Goal: Task Accomplishment & Management: Manage account settings

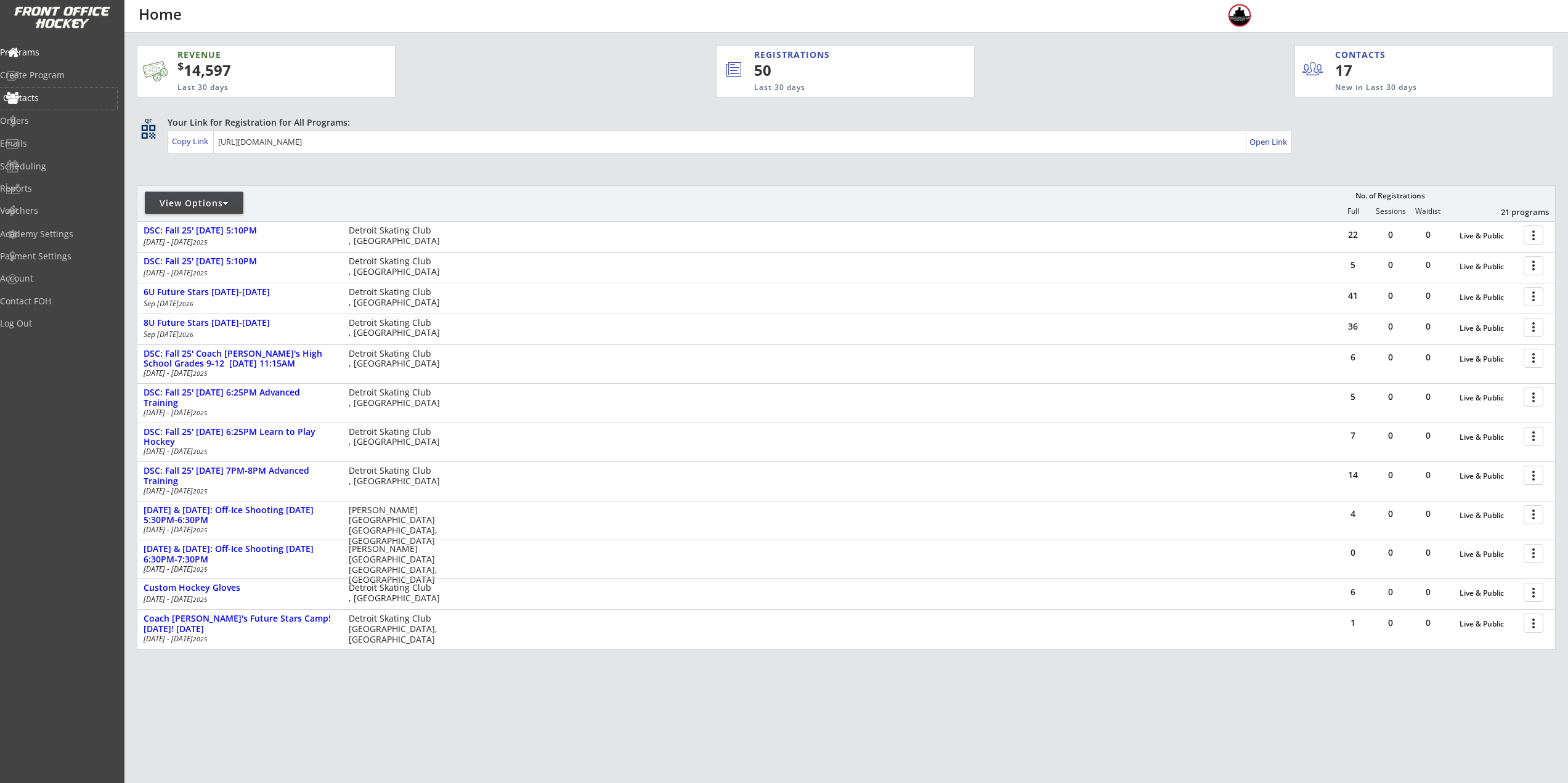
click at [57, 95] on div "Contacts" at bounding box center [58, 98] width 111 height 9
select select ""Players""
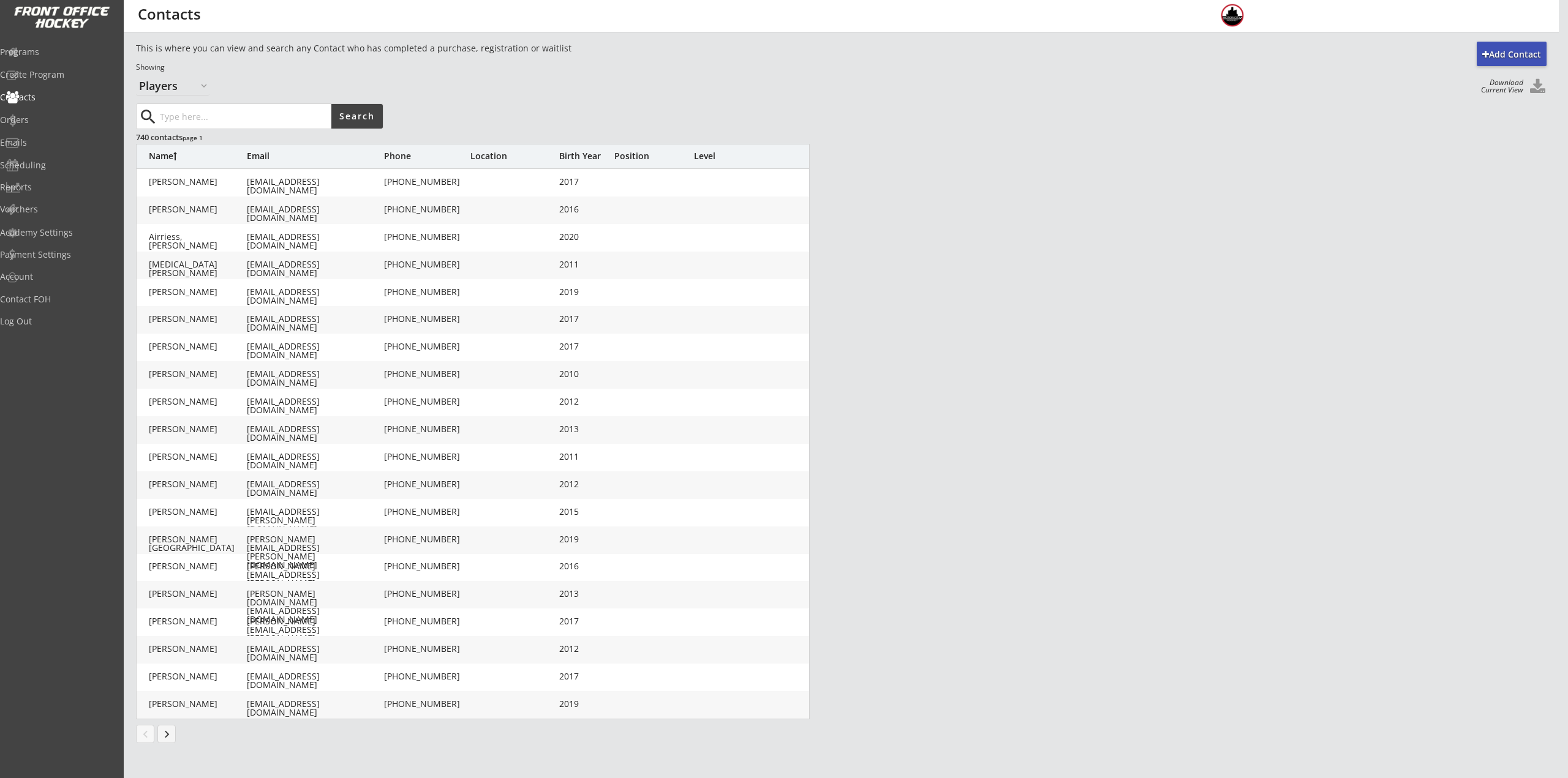
click at [230, 115] on input "input" at bounding box center [244, 116] width 174 height 25
type input "charlton"
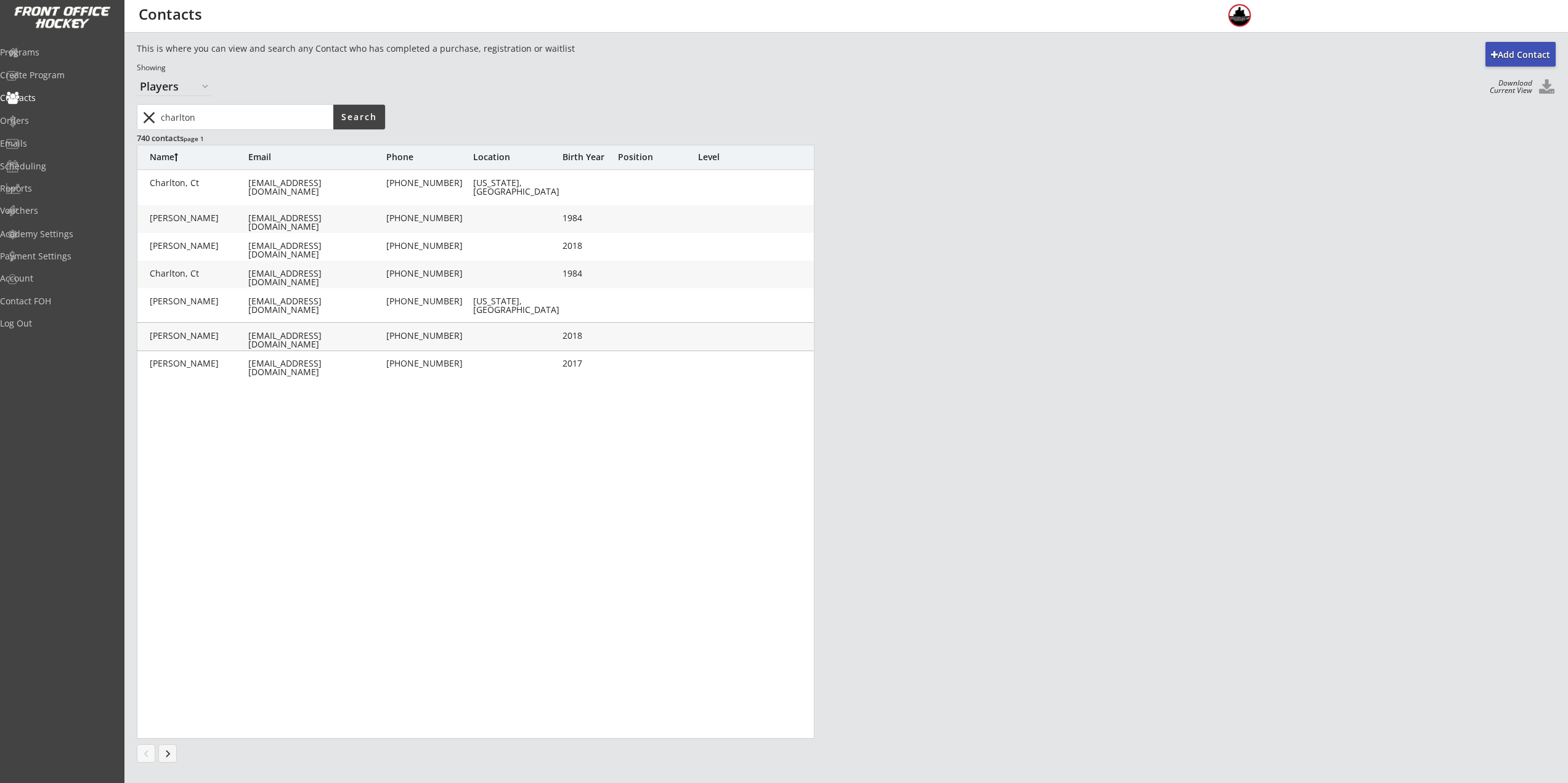
click at [224, 335] on div "[PERSON_NAME]" at bounding box center [199, 336] width 98 height 9
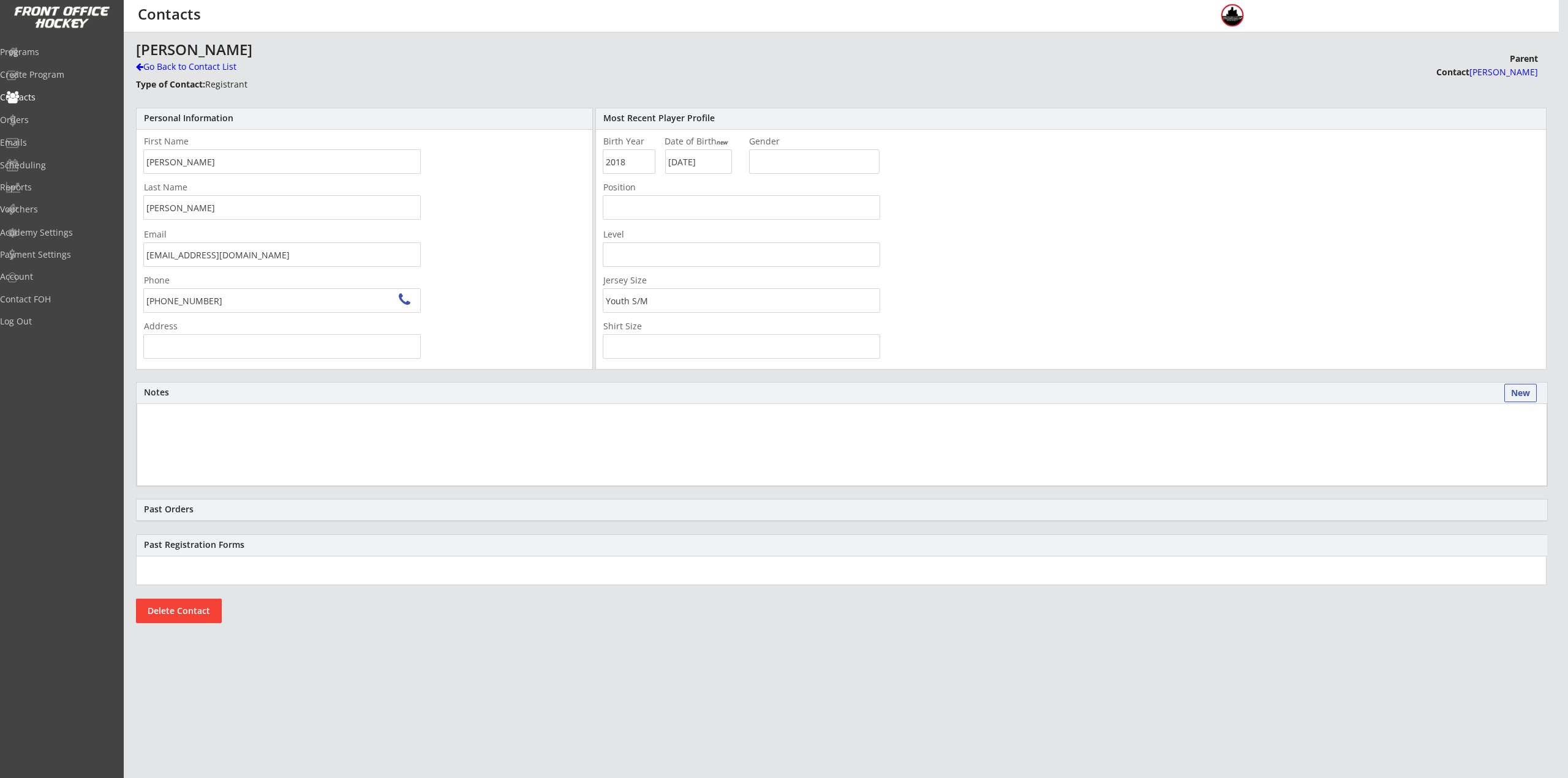
type input "[STREET_ADDRESS]"
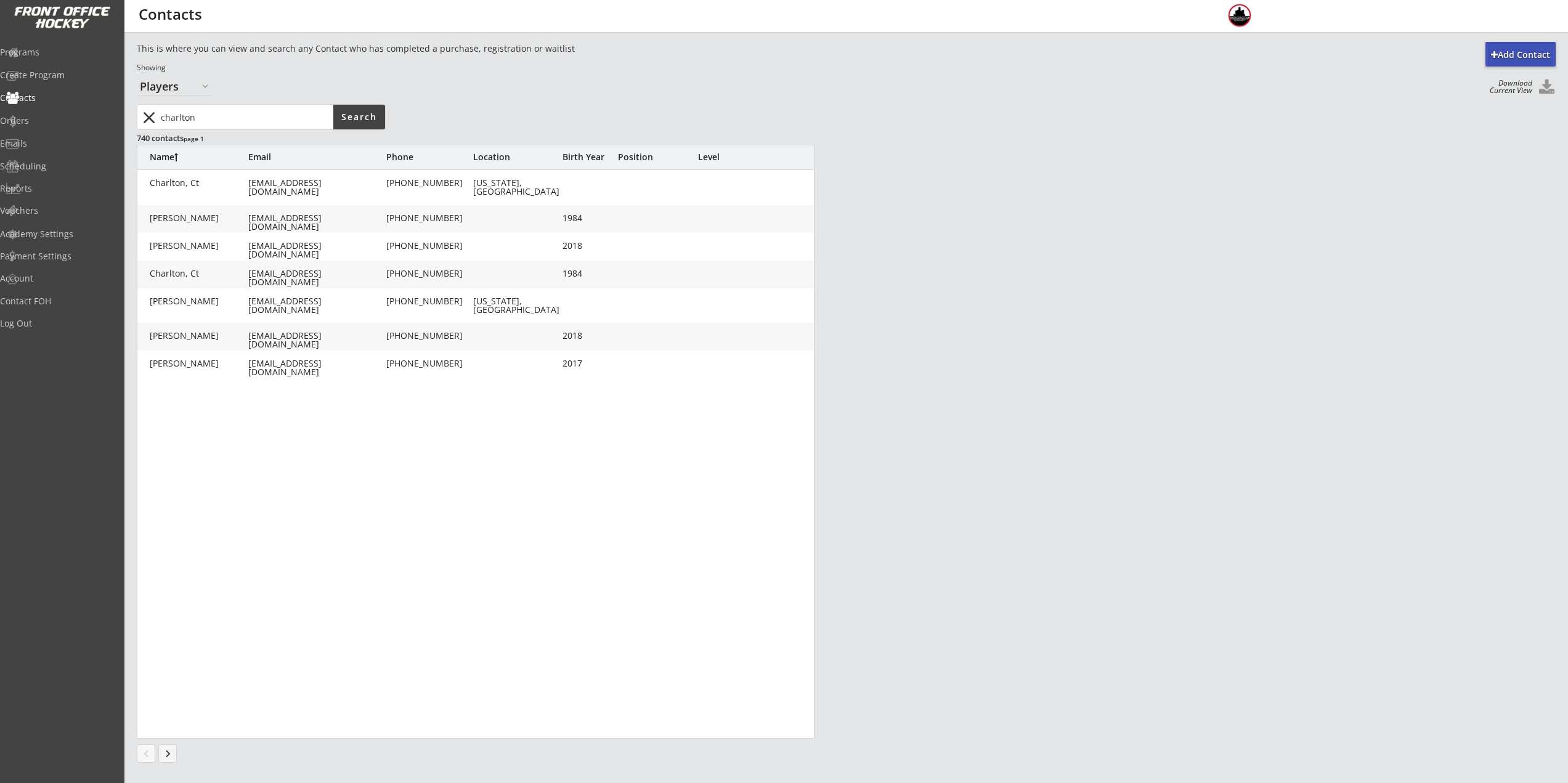
click at [228, 272] on div "Charlton, Ct" at bounding box center [199, 274] width 98 height 9
type input "Ct"
type input "[PERSON_NAME]"
type input "[EMAIL_ADDRESS][DOMAIN_NAME]"
type input "[PHONE_NUMBER]"
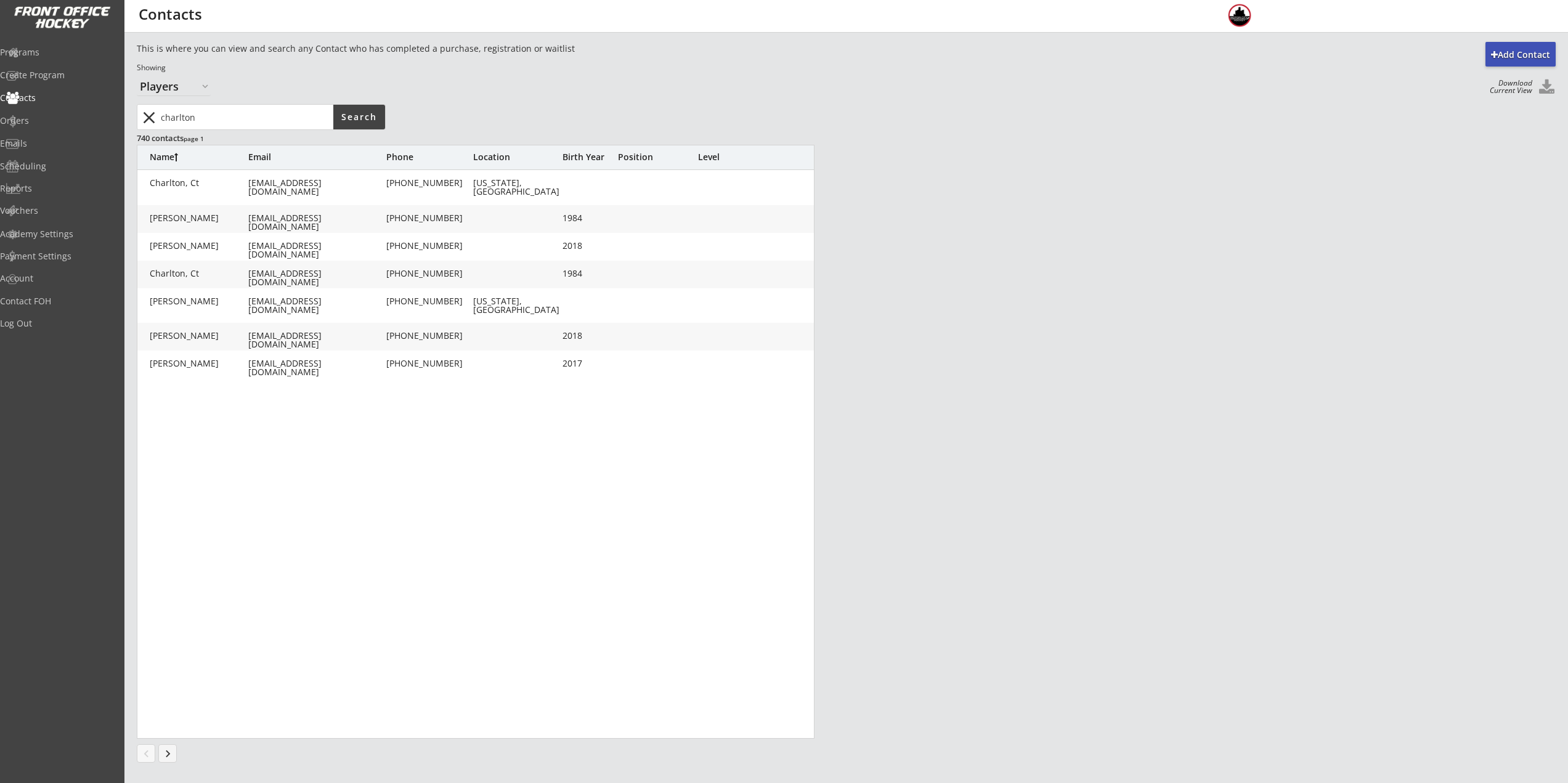
type input "[STREET_ADDRESS]"
type input "1984"
type input "[DATE]"
type input "Adult XL"
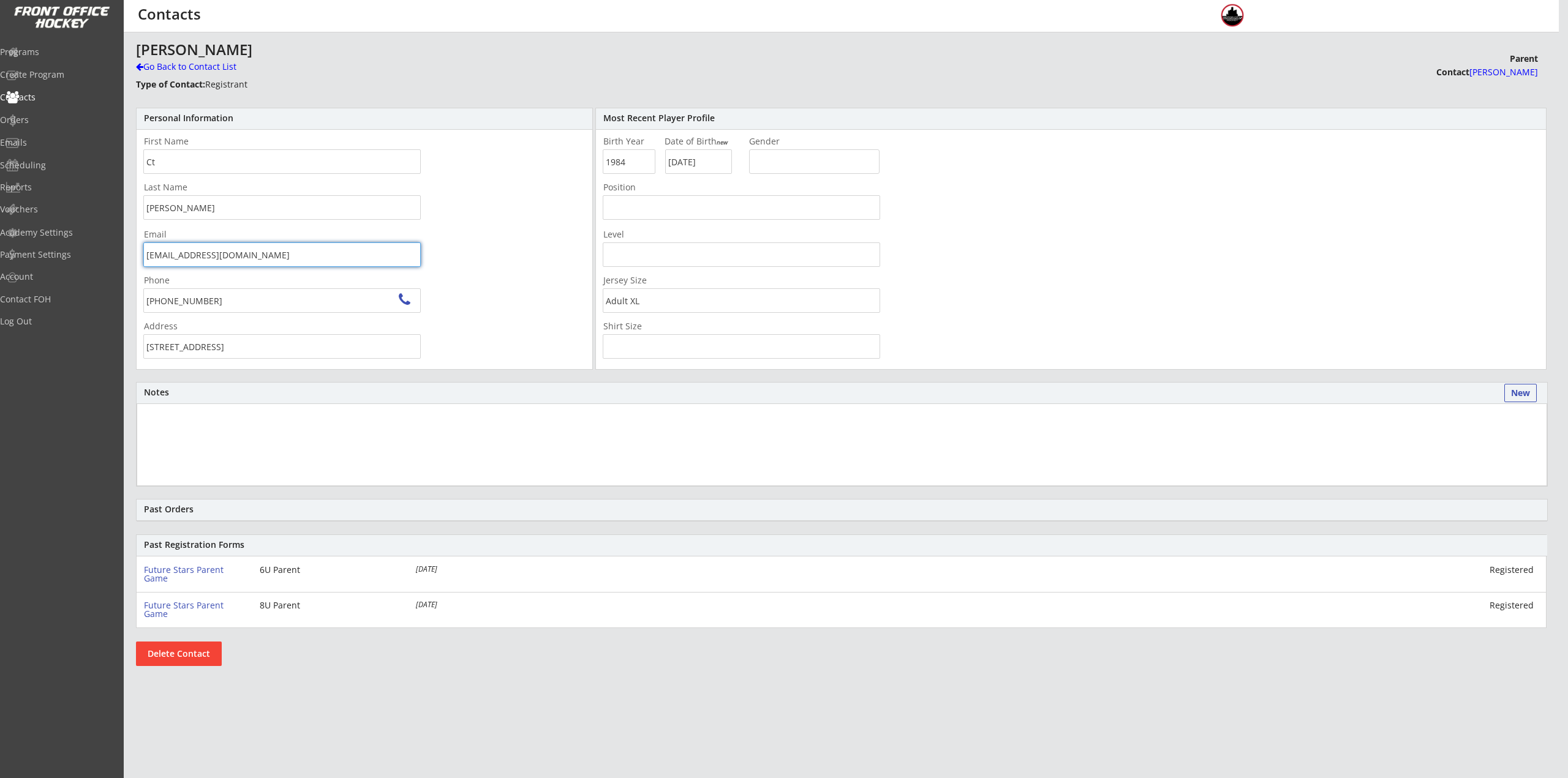
drag, startPoint x: 243, startPoint y: 260, endPoint x: 114, endPoint y: 262, distance: 129.0
click at [114, 262] on body "REVENUE $ 14,597 Last 30 days REGISTRATIONS 50 Last 30 days CONTACTS 17 New in …" at bounding box center [784, 389] width 1568 height 778
